Goal: Information Seeking & Learning: Learn about a topic

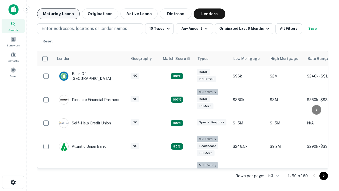
click at [58, 14] on button "Maturing Loans" at bounding box center [58, 13] width 43 height 11
